Goal: Use online tool/utility: Utilize a website feature to perform a specific function

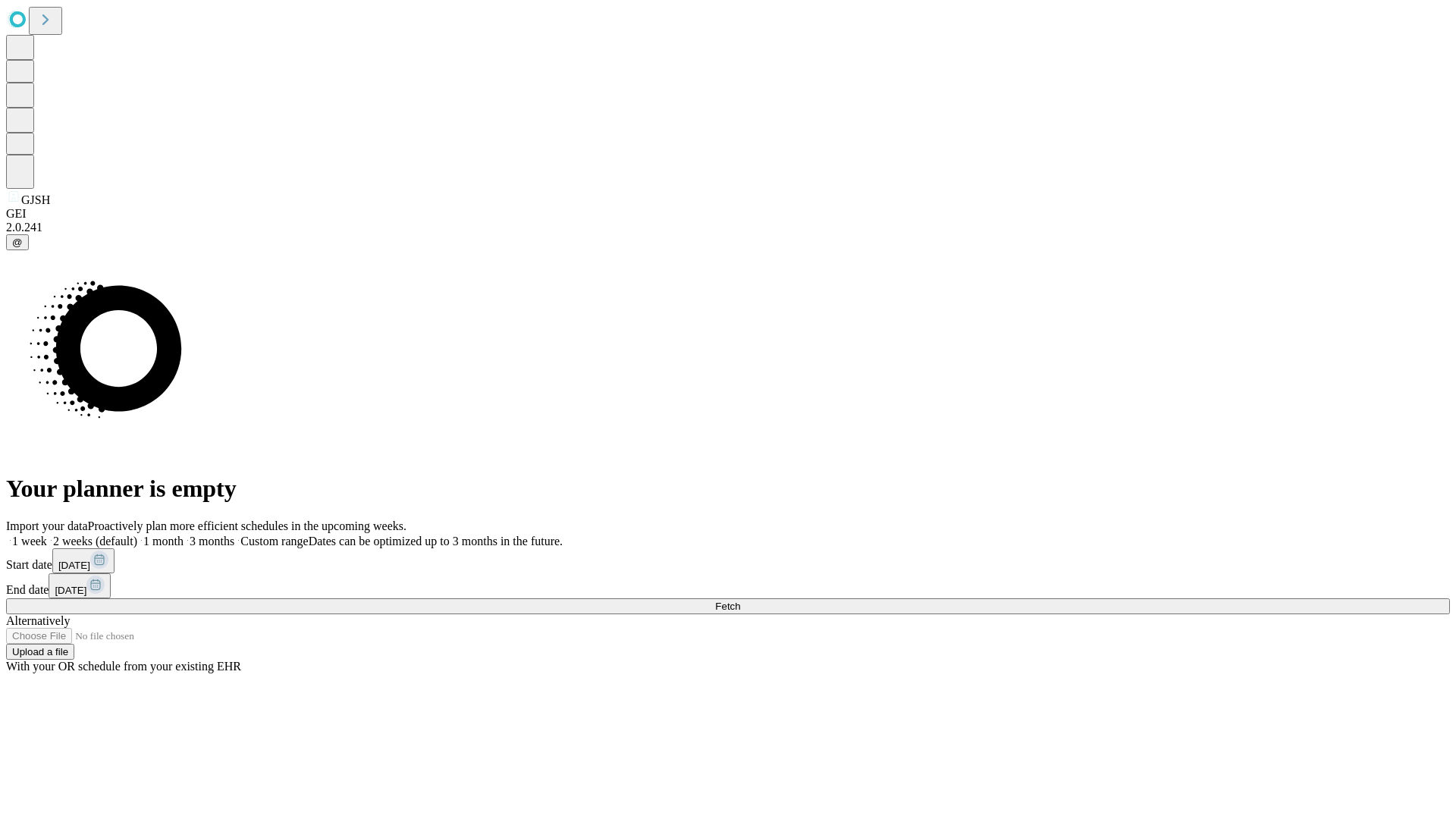
click at [740, 600] on span "Fetch" at bounding box center [728, 606] width 25 height 11
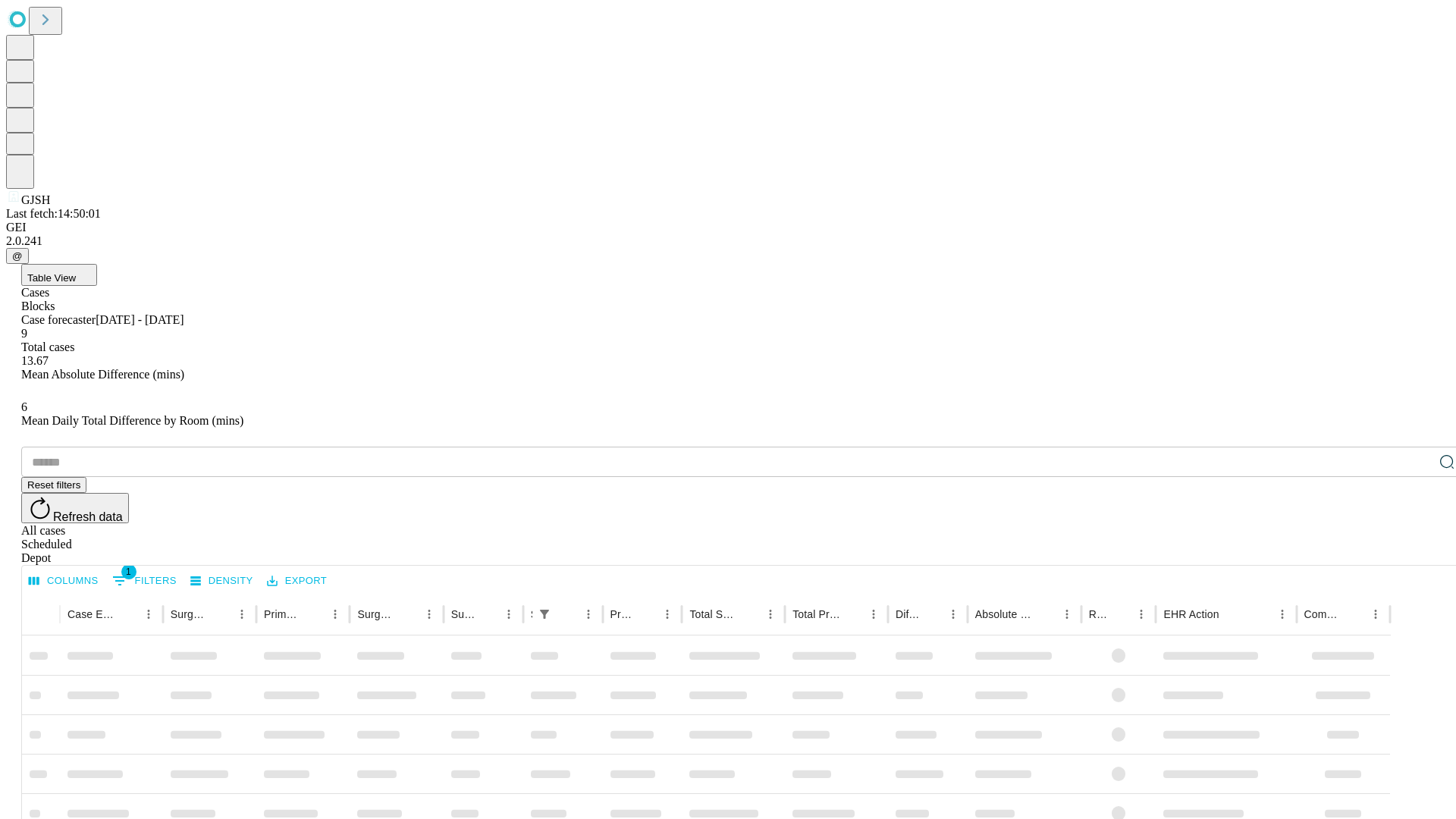
click at [76, 272] on span "Table View" at bounding box center [52, 277] width 49 height 11
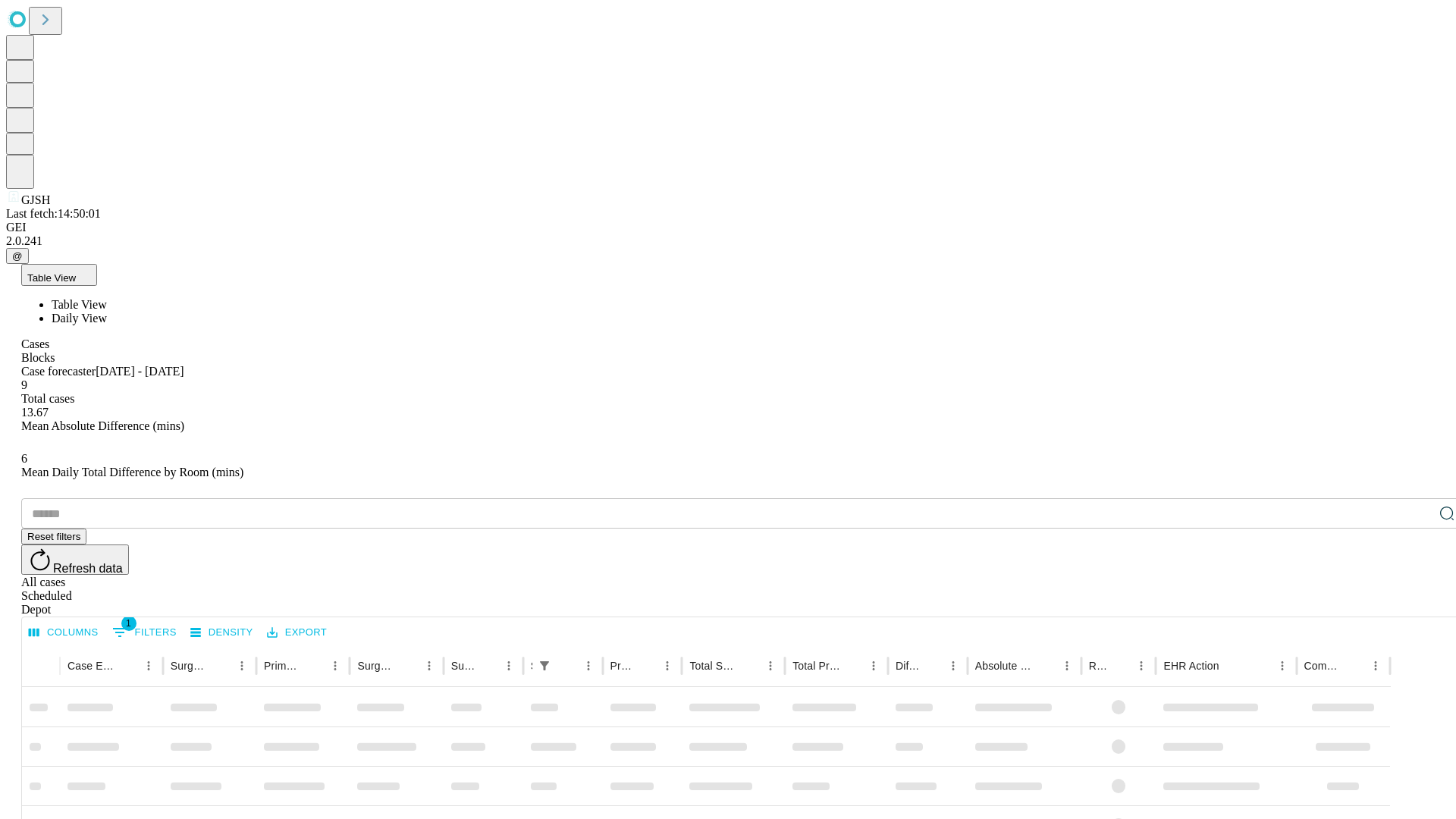
click at [107, 312] on span "Daily View" at bounding box center [79, 318] width 55 height 13
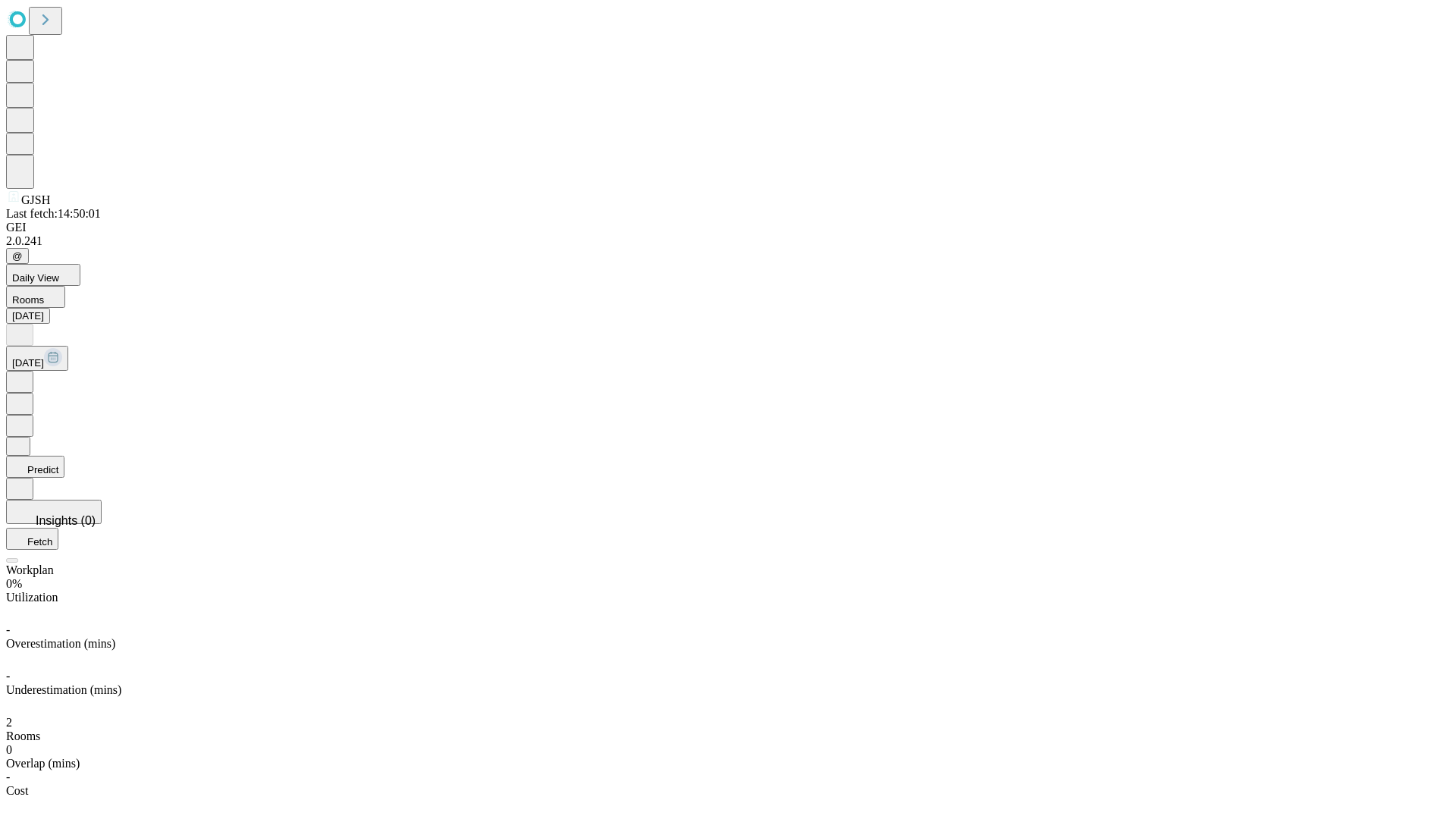
click at [64, 456] on button "Predict" at bounding box center [35, 467] width 58 height 22
